Goal: Transaction & Acquisition: Purchase product/service

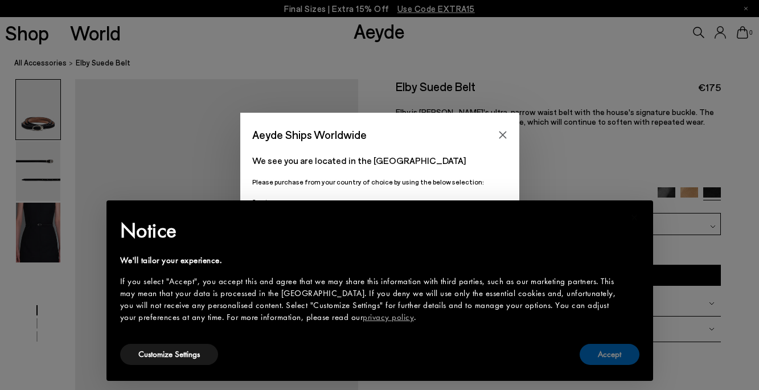
click at [597, 350] on button "Accept" at bounding box center [609, 354] width 60 height 21
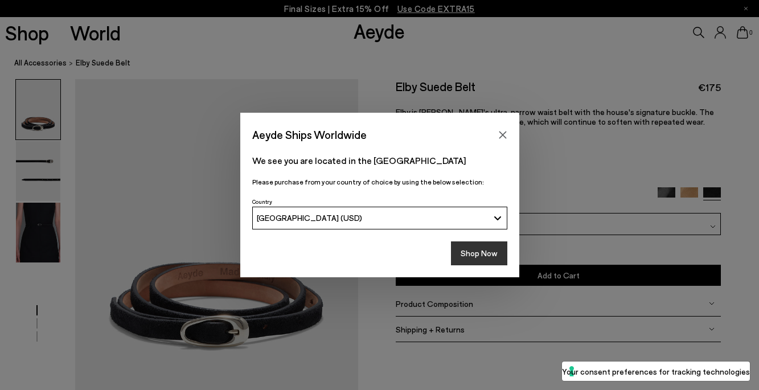
click at [482, 251] on button "Shop Now" at bounding box center [479, 253] width 56 height 24
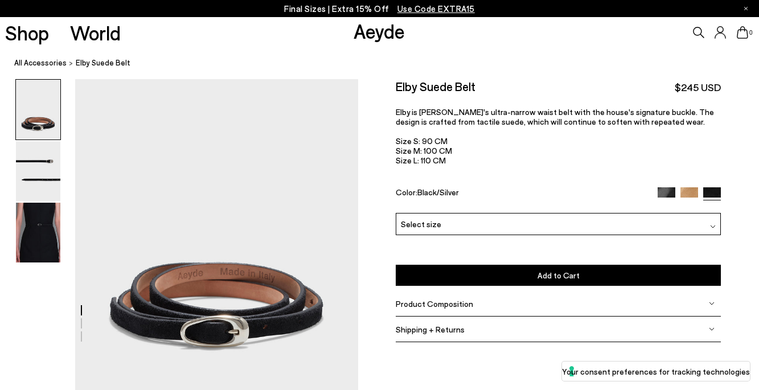
click at [573, 219] on div "Select size" at bounding box center [558, 224] width 325 height 22
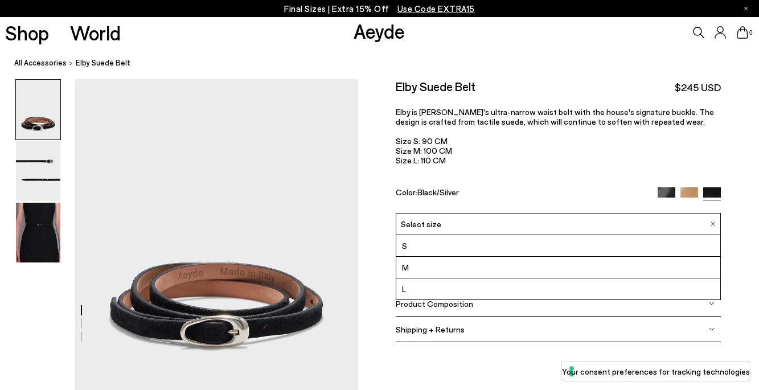
click at [569, 188] on div "Color: Black/Silver" at bounding box center [521, 193] width 251 height 13
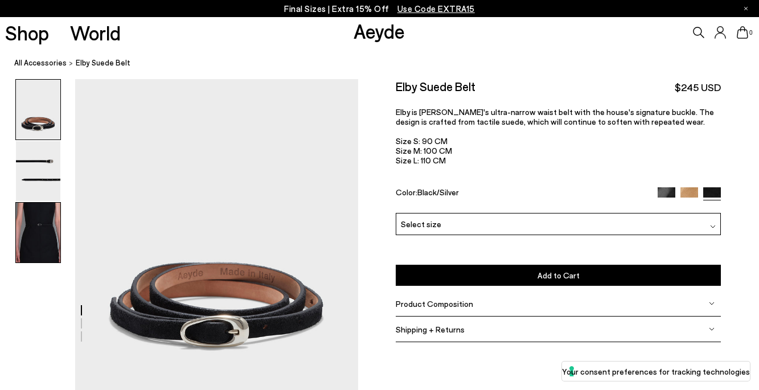
click at [38, 245] on img at bounding box center [38, 233] width 44 height 60
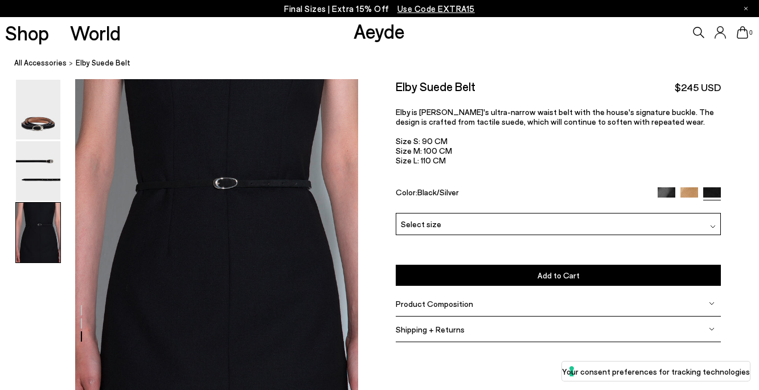
scroll to position [770, 0]
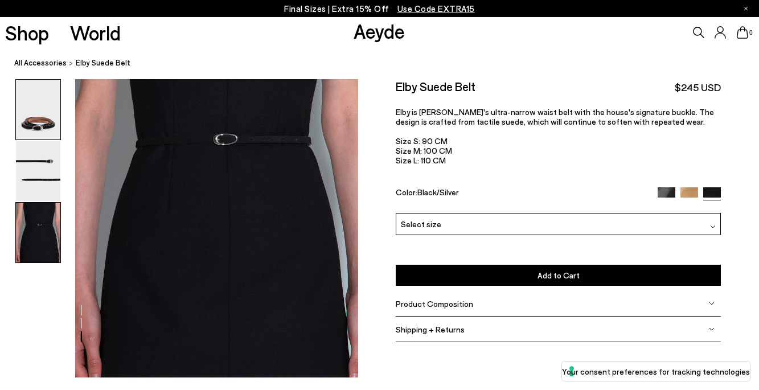
click at [43, 112] on img at bounding box center [38, 110] width 44 height 60
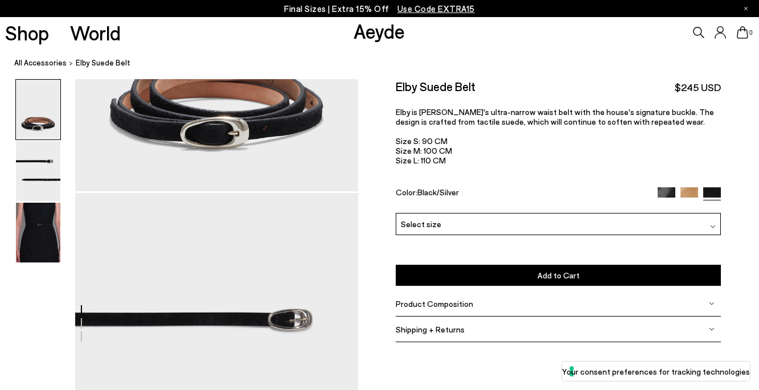
scroll to position [32, 0]
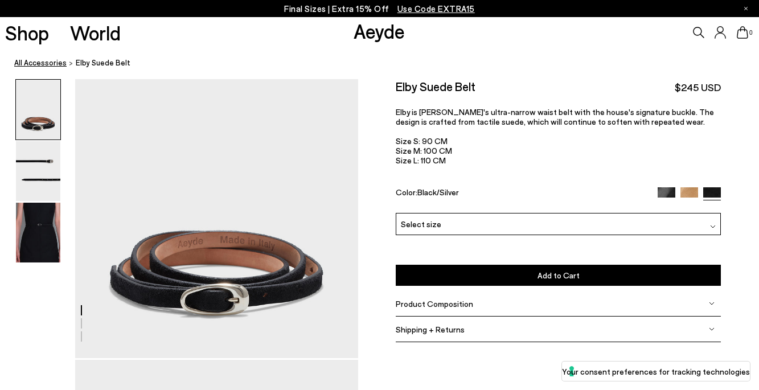
click at [49, 64] on link "All Accessories" at bounding box center [40, 63] width 52 height 12
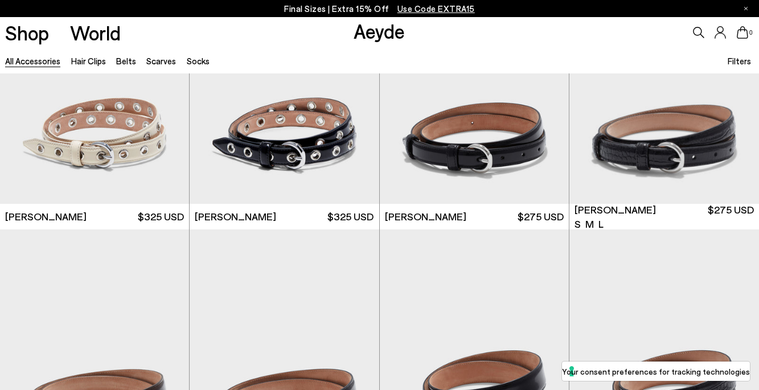
scroll to position [112, 0]
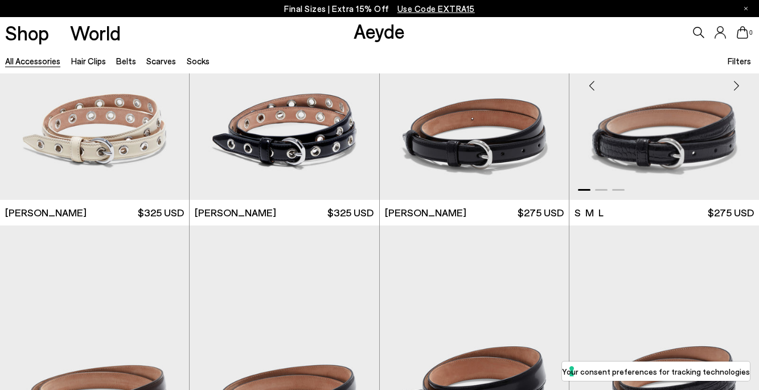
click at [635, 142] on img "1 / 3" at bounding box center [664, 81] width 190 height 238
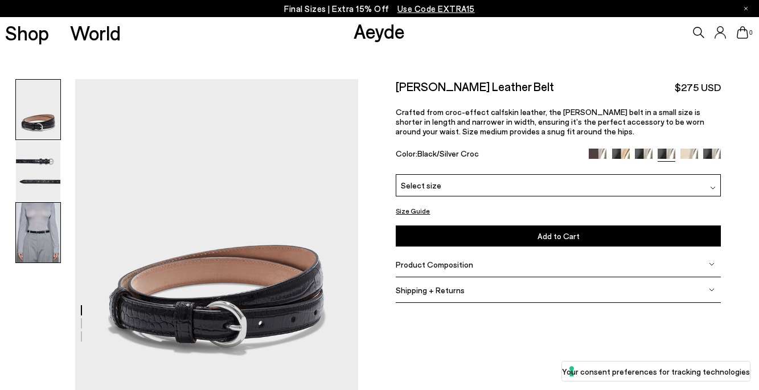
click at [46, 242] on img at bounding box center [38, 233] width 44 height 60
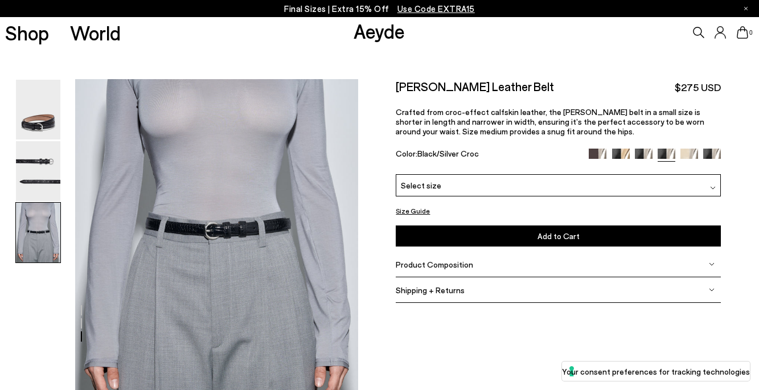
scroll to position [770, 0]
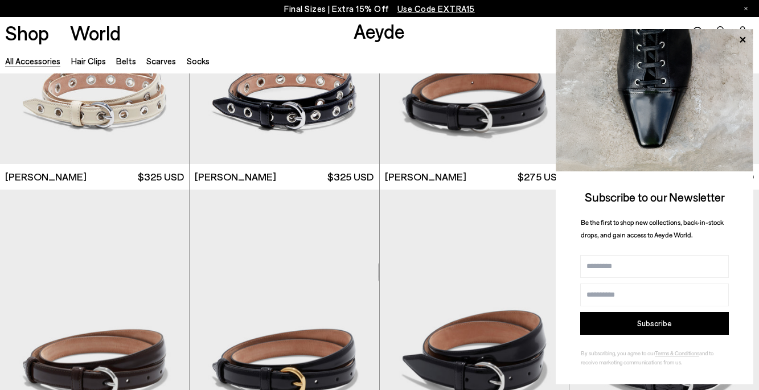
scroll to position [146, 0]
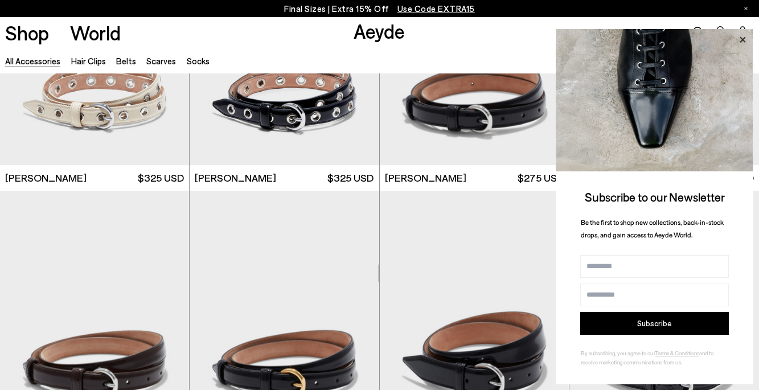
click at [742, 39] on icon at bounding box center [742, 39] width 6 height 6
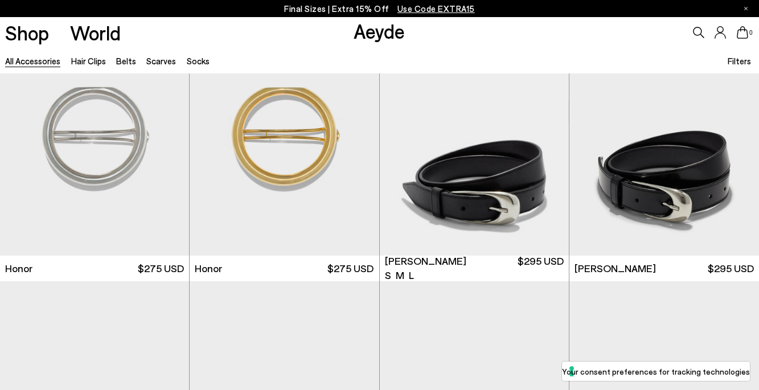
scroll to position [860, 0]
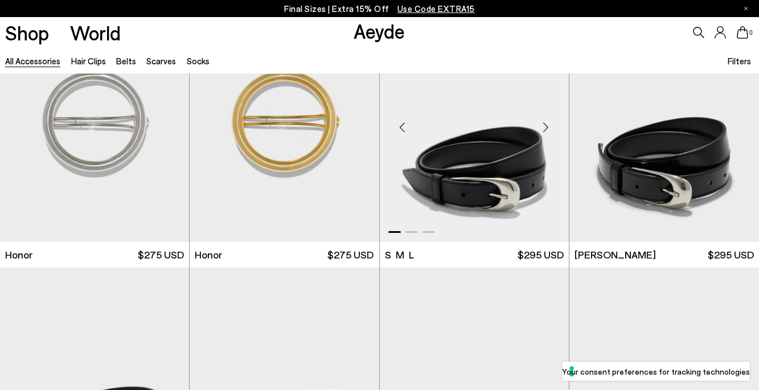
click at [481, 188] on img "1 / 3" at bounding box center [474, 123] width 189 height 238
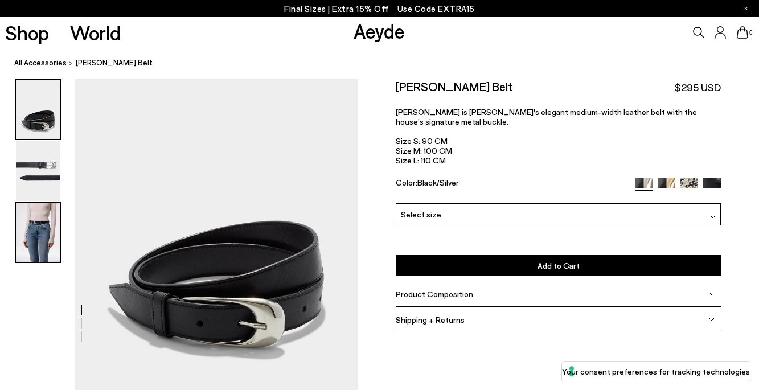
click at [28, 238] on img at bounding box center [38, 233] width 44 height 60
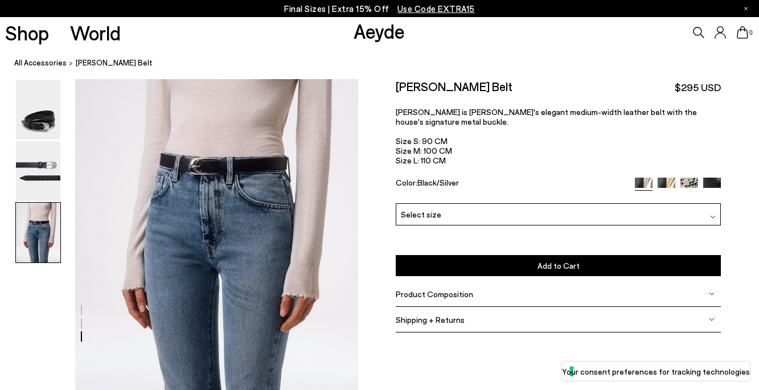
scroll to position [770, 0]
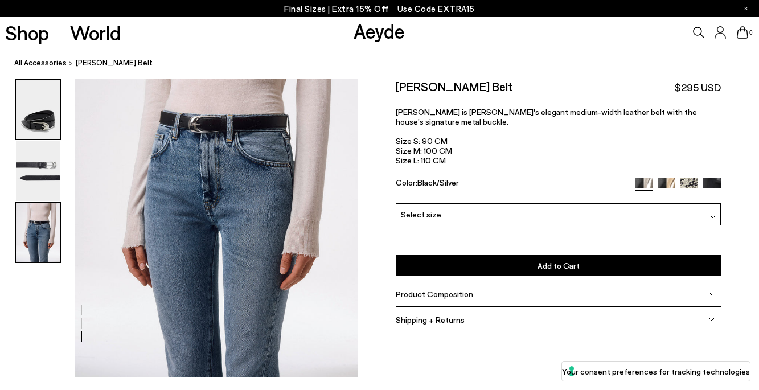
click at [38, 119] on img at bounding box center [38, 110] width 44 height 60
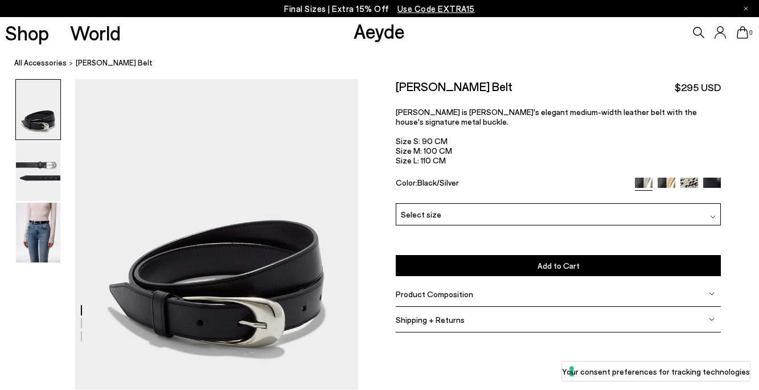
scroll to position [0, 0]
click at [419, 208] on span "Select size" at bounding box center [421, 214] width 40 height 12
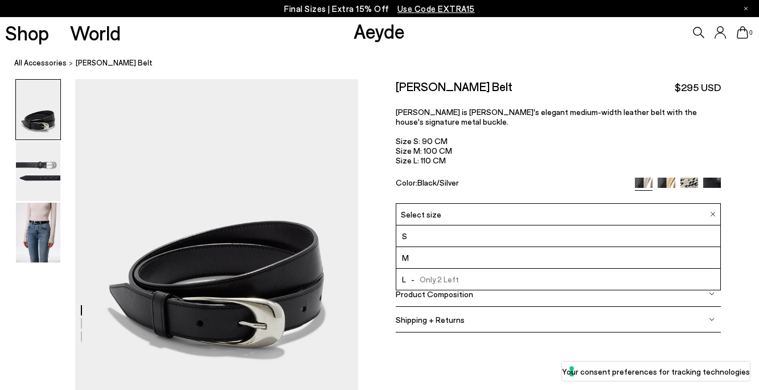
click at [537, 155] on p "Leona is Aeyde's elegant medium-width leather belt with the house's signature m…" at bounding box center [558, 136] width 325 height 58
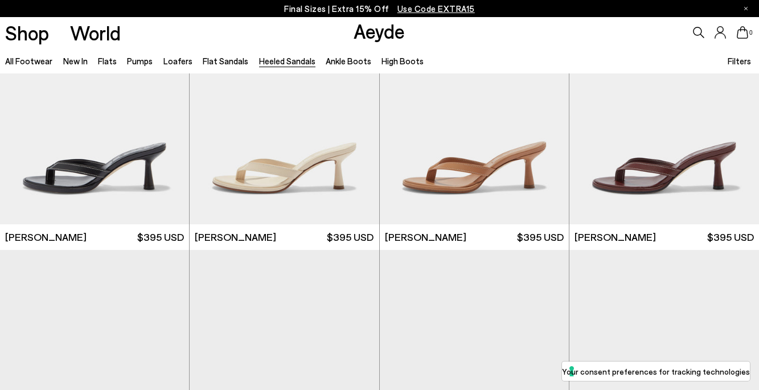
scroll to position [420, 0]
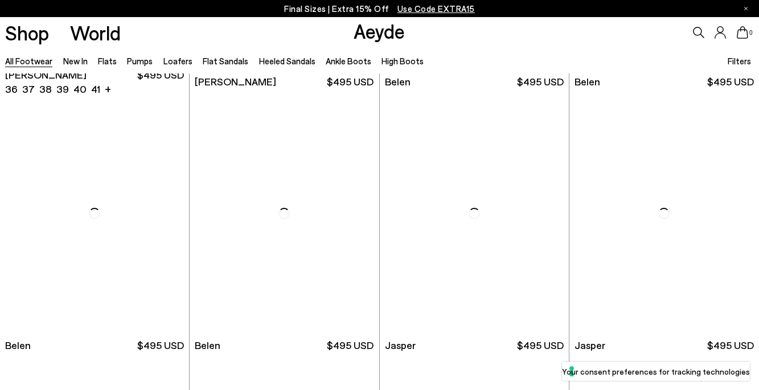
scroll to position [508, 0]
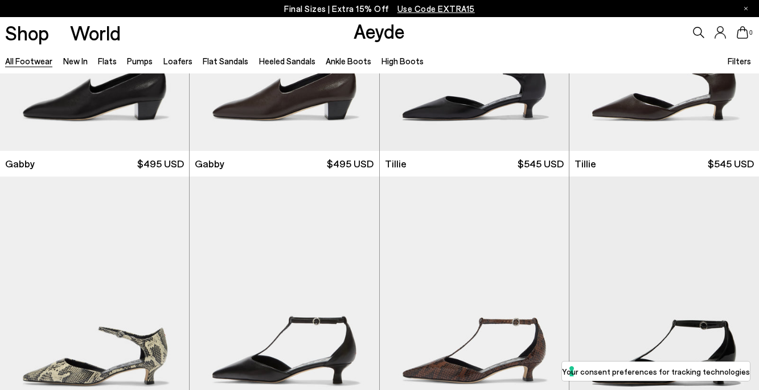
scroll to position [2940, 0]
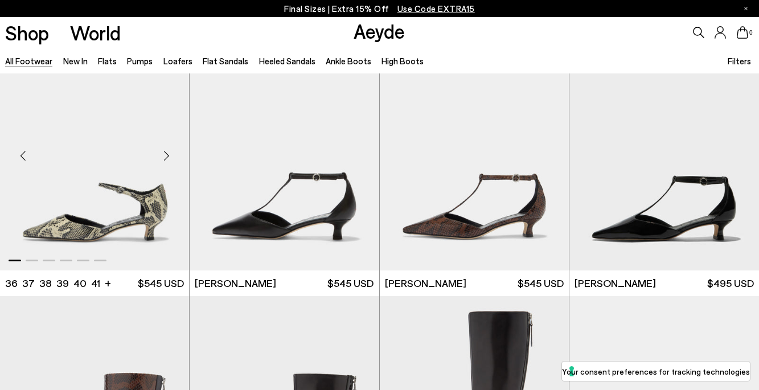
click at [166, 162] on div "Next slide" at bounding box center [166, 156] width 34 height 34
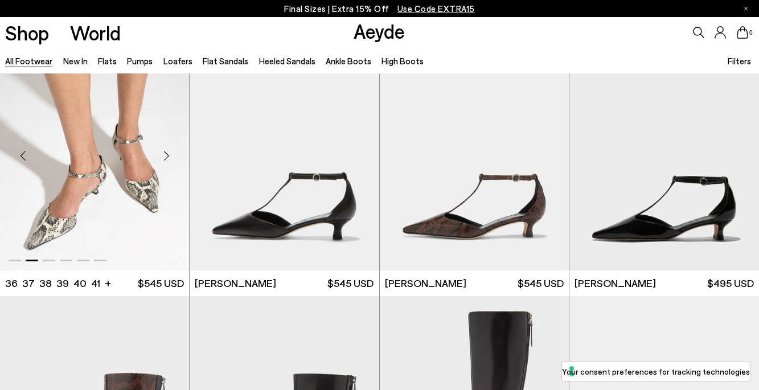
click at [166, 162] on div "Next slide" at bounding box center [166, 156] width 34 height 34
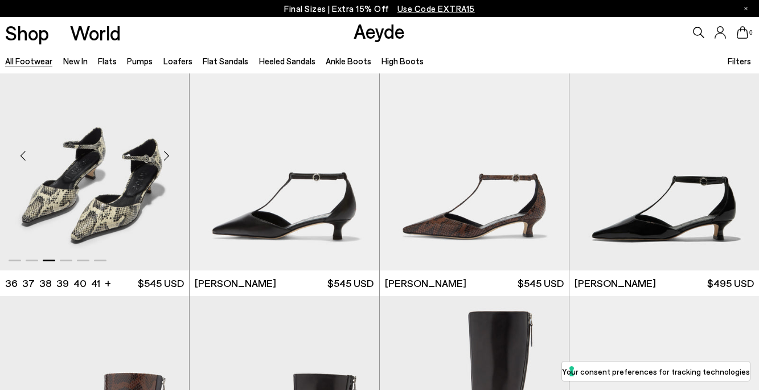
click at [166, 162] on div "Next slide" at bounding box center [166, 156] width 34 height 34
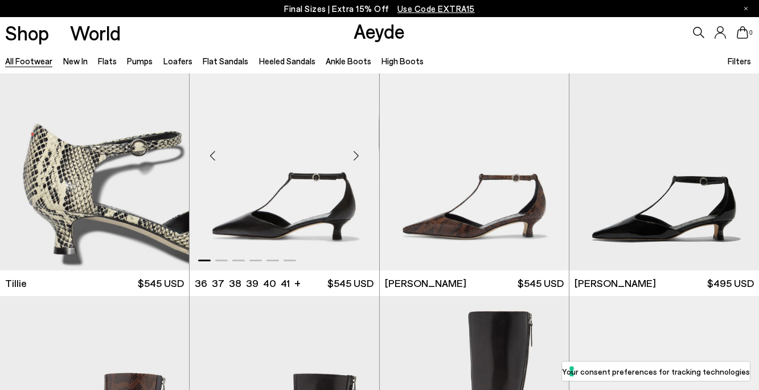
click at [356, 159] on div "Next slide" at bounding box center [356, 156] width 34 height 34
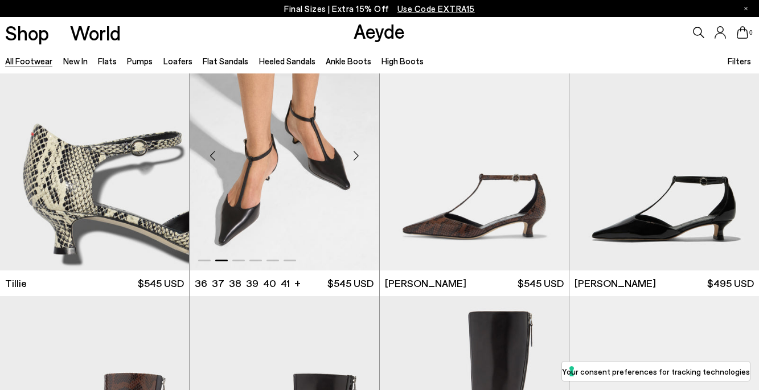
click at [356, 159] on div "Next slide" at bounding box center [356, 156] width 34 height 34
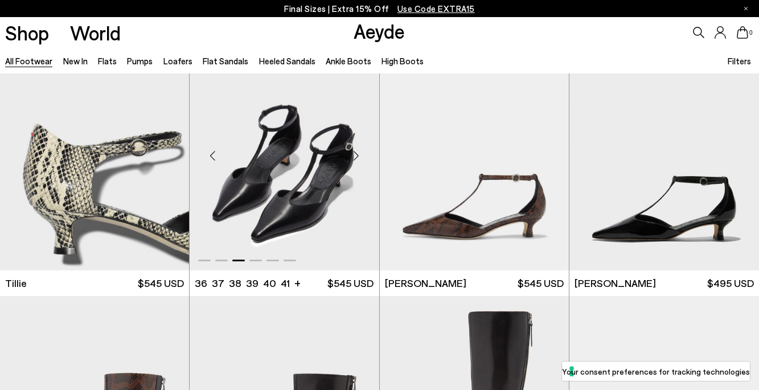
click at [356, 159] on div "Next slide" at bounding box center [356, 156] width 34 height 34
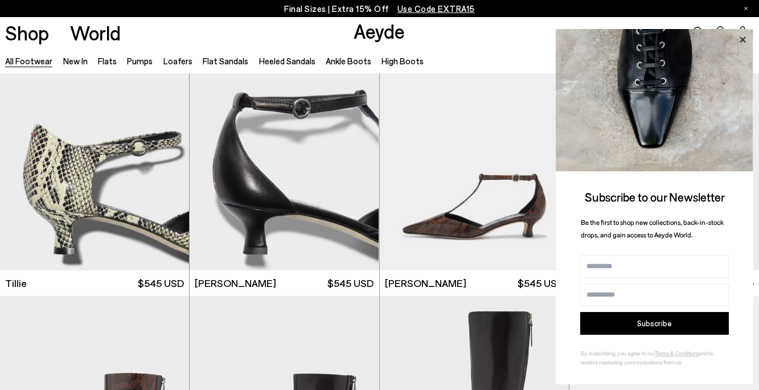
click at [743, 41] on icon at bounding box center [742, 39] width 6 height 6
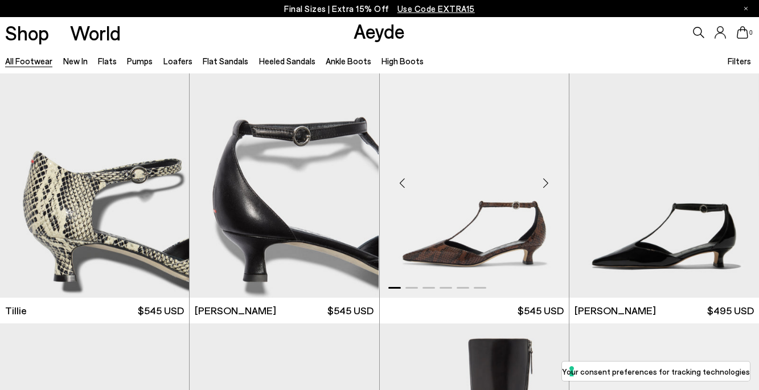
scroll to position [2912, 0]
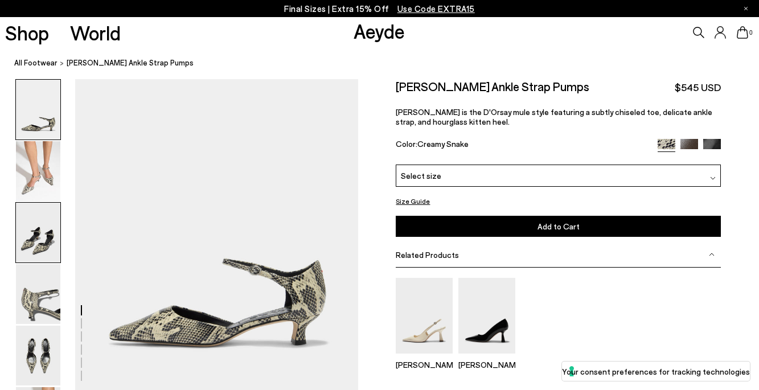
click at [48, 233] on img at bounding box center [38, 233] width 44 height 60
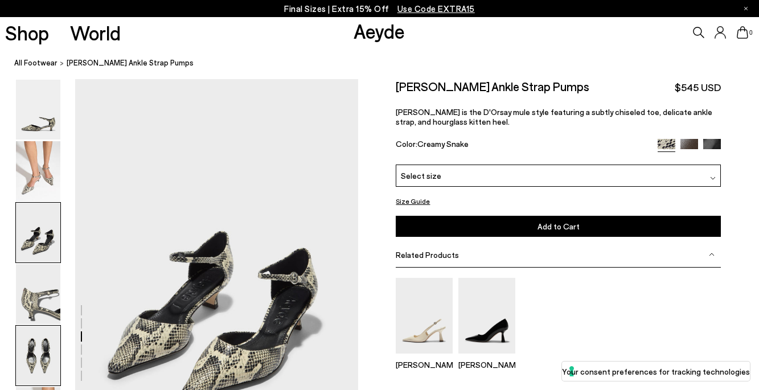
click at [47, 356] on img at bounding box center [38, 356] width 44 height 60
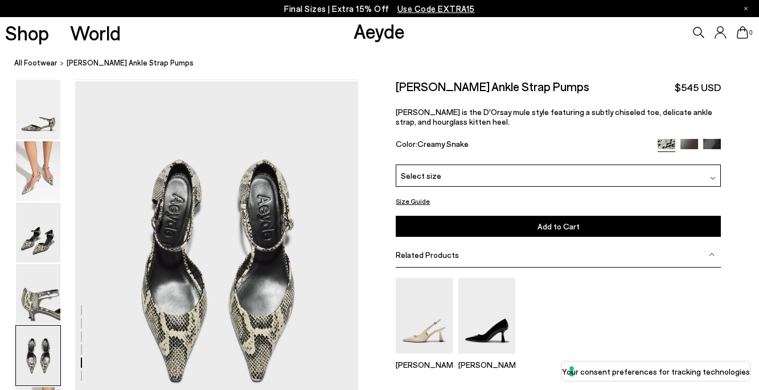
scroll to position [1450, 0]
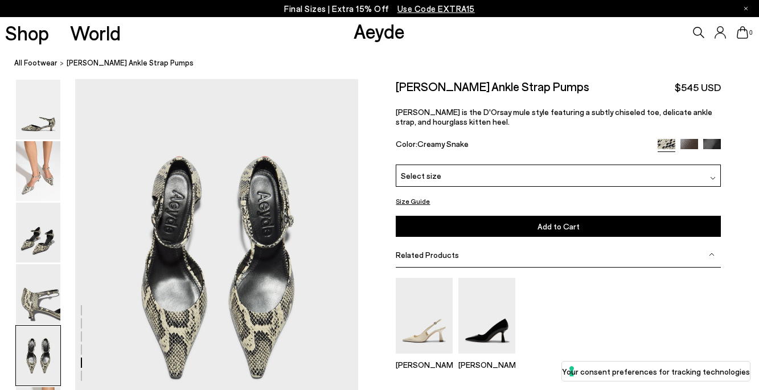
click at [513, 175] on div "Select size" at bounding box center [558, 176] width 325 height 22
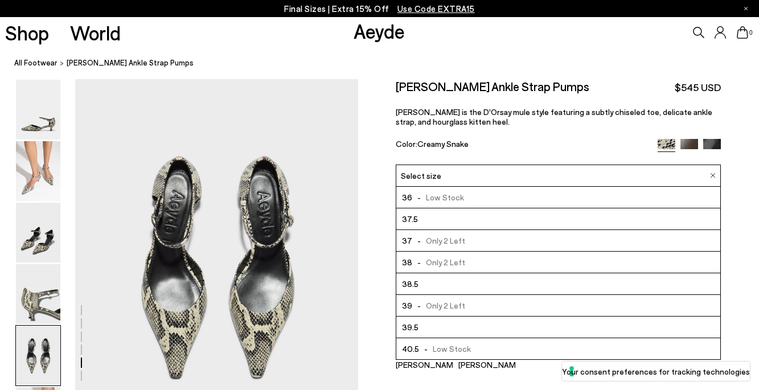
click at [524, 149] on div "Color: Creamy Snake" at bounding box center [521, 145] width 251 height 13
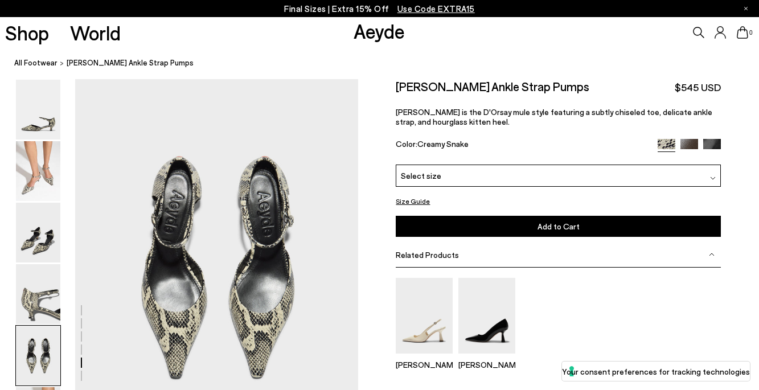
click at [438, 85] on h2 "Tillie Ankle Strap Pumps" at bounding box center [493, 86] width 194 height 14
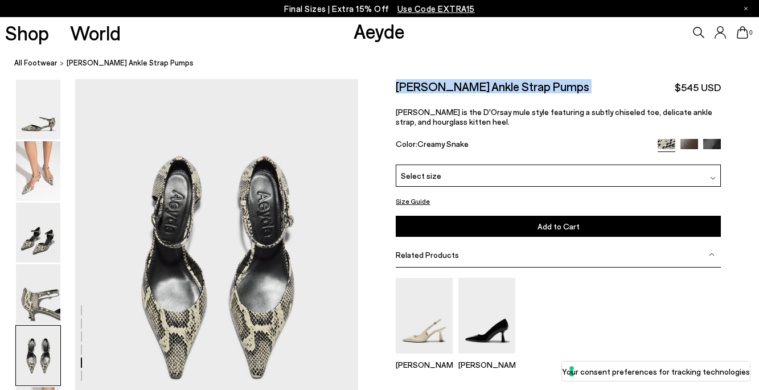
click at [438, 85] on h2 "Tillie Ankle Strap Pumps" at bounding box center [493, 86] width 194 height 14
copy div "Tillie Ankle Strap Pumps"
